Goal: Task Accomplishment & Management: Use online tool/utility

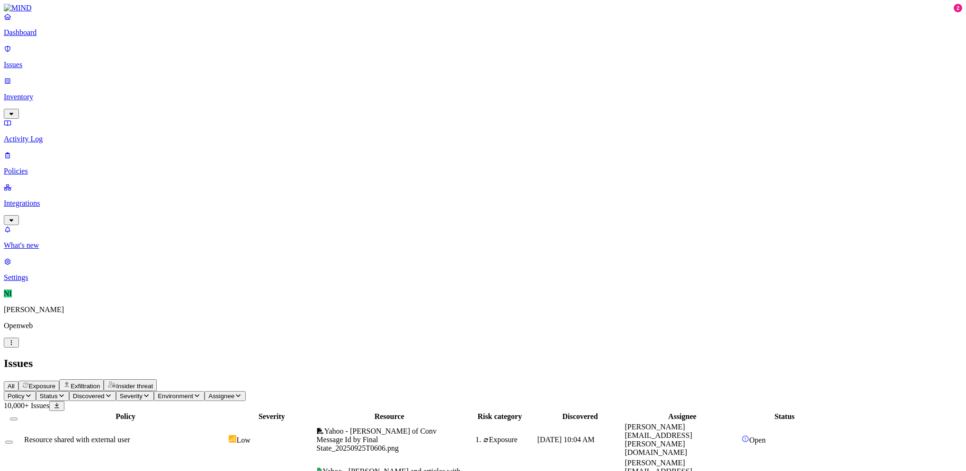
click at [541, 380] on div "All Exposure Exfiltration Insider threat" at bounding box center [483, 386] width 958 height 12
click at [38, 199] on p "Integrations" at bounding box center [483, 203] width 958 height 9
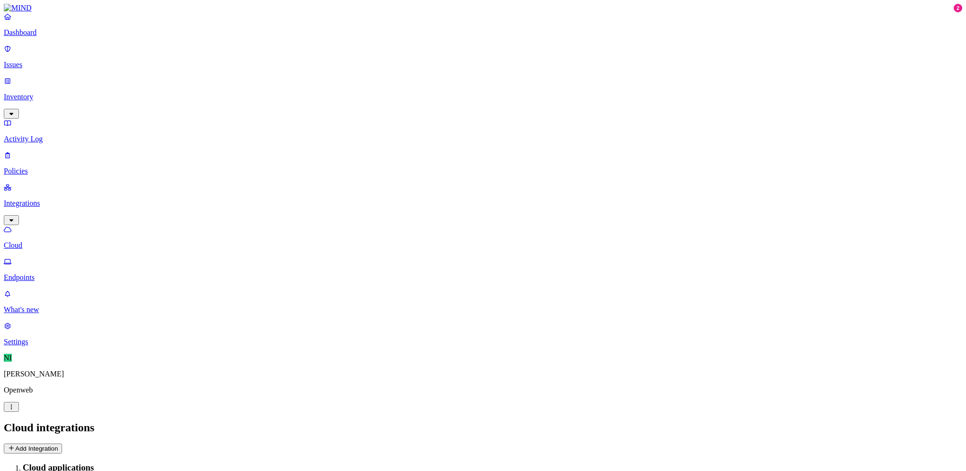
drag, startPoint x: 478, startPoint y: 211, endPoint x: 472, endPoint y: 195, distance: 16.5
drag, startPoint x: 472, startPoint y: 195, endPoint x: 577, endPoint y: 186, distance: 105.5
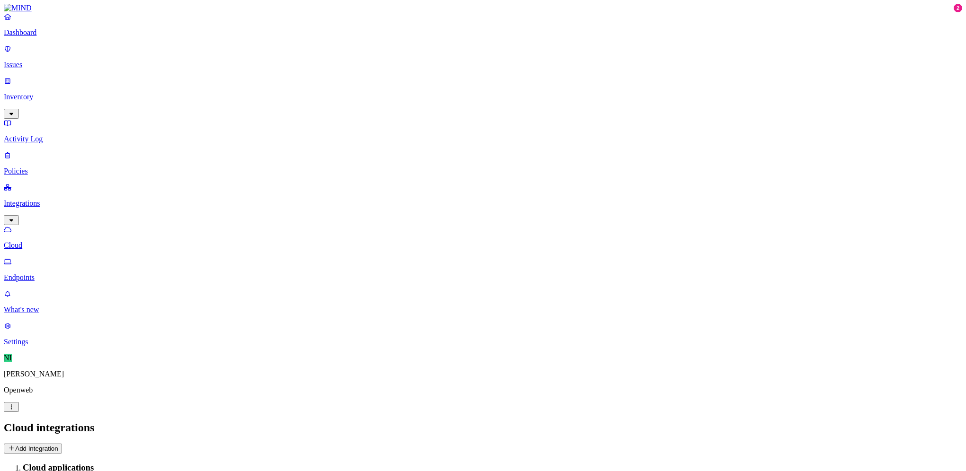
drag, startPoint x: 805, startPoint y: 425, endPoint x: 415, endPoint y: 397, distance: 391.0
drag, startPoint x: 676, startPoint y: 435, endPoint x: 569, endPoint y: 420, distance: 108.0
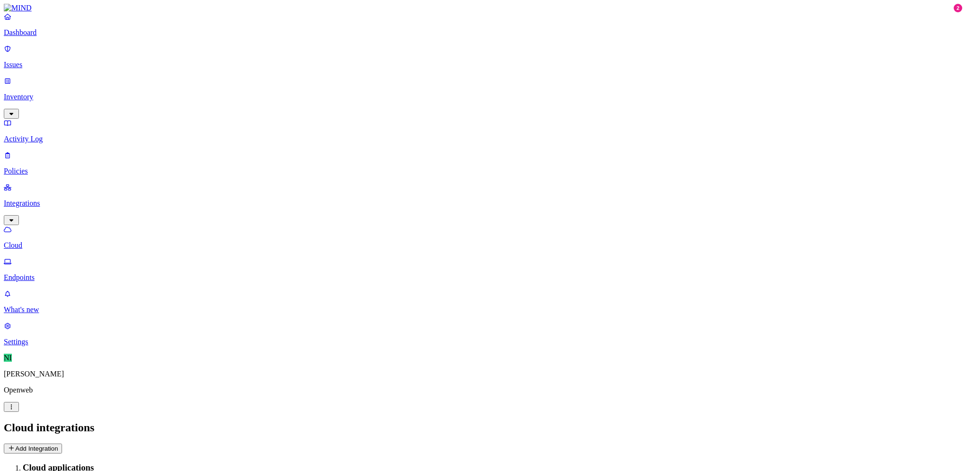
drag, startPoint x: 371, startPoint y: 429, endPoint x: 207, endPoint y: 464, distance: 167.0
drag, startPoint x: 209, startPoint y: 451, endPoint x: 454, endPoint y: 408, distance: 249.0
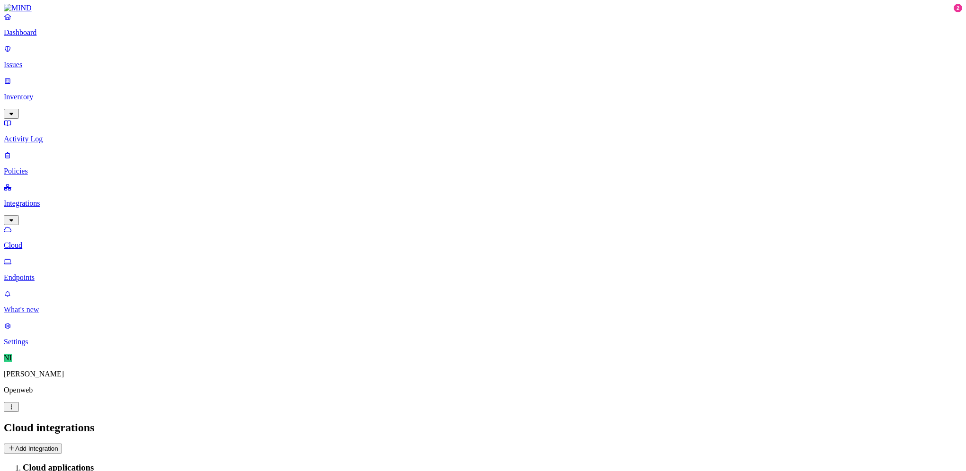
click at [22, 314] on p "What's new" at bounding box center [483, 310] width 958 height 9
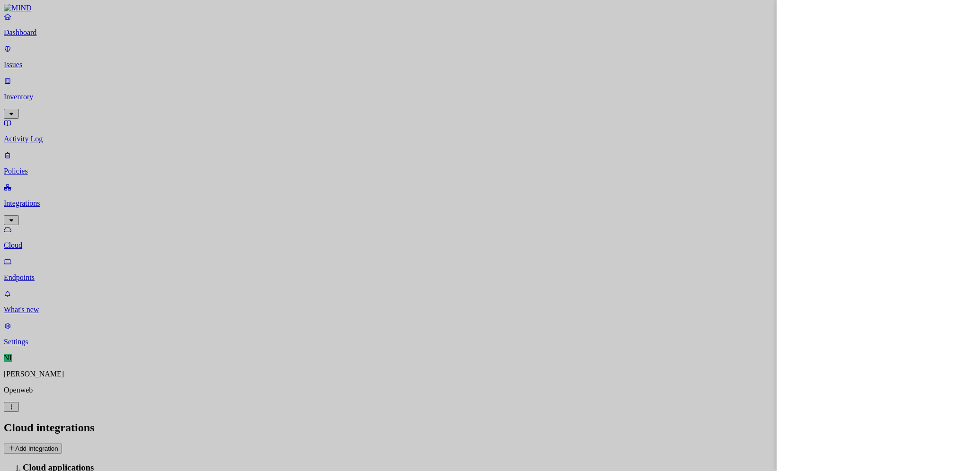
click at [472, 176] on div at bounding box center [483, 235] width 966 height 471
